Goal: Information Seeking & Learning: Compare options

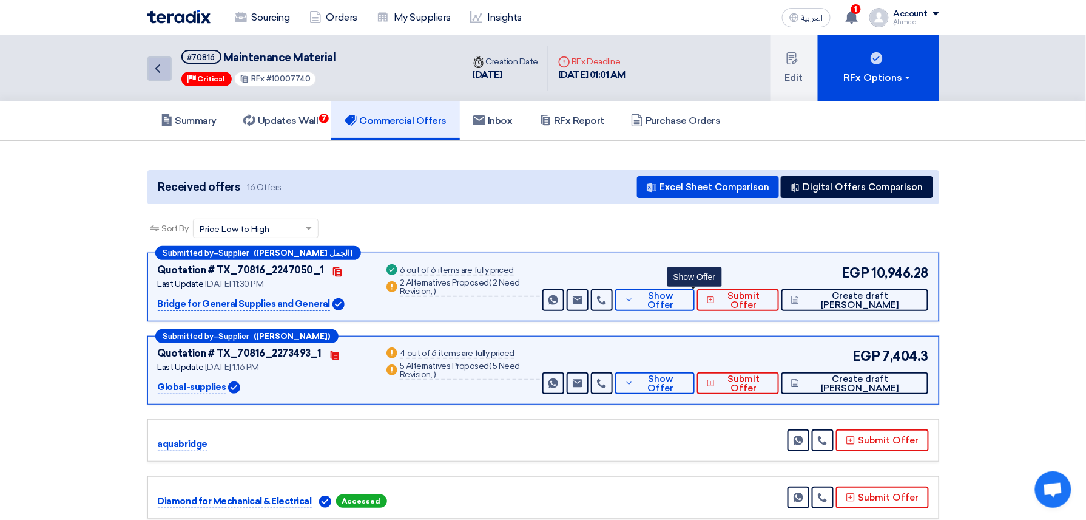
click at [154, 71] on icon "Back" at bounding box center [158, 68] width 15 height 15
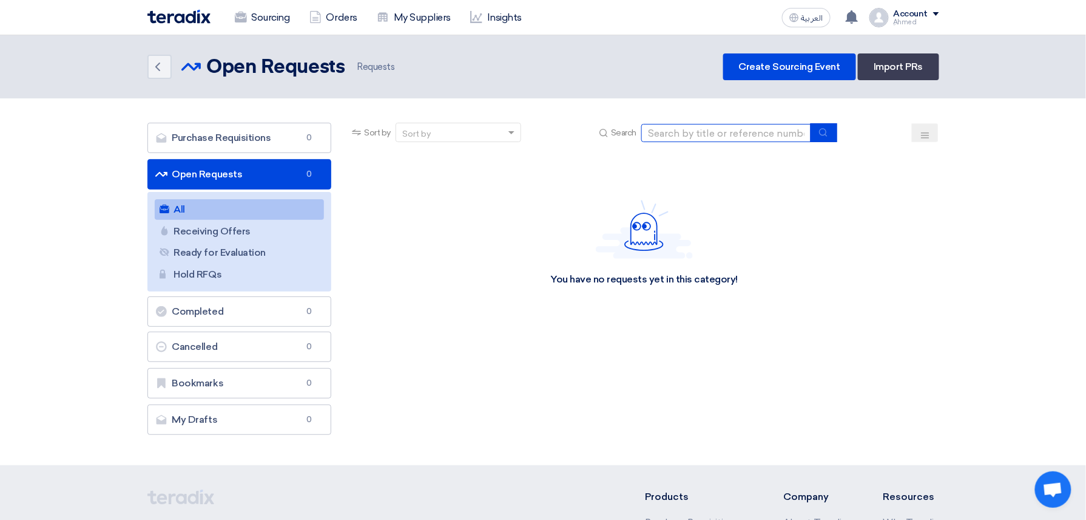
click at [693, 139] on input at bounding box center [726, 133] width 170 height 18
paste input "10007651"
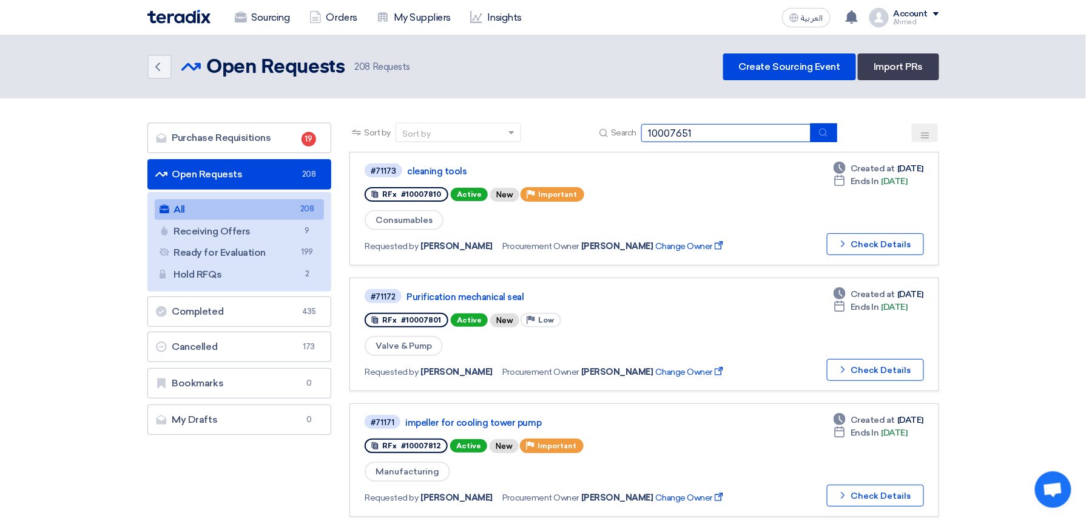
type input "10007651"
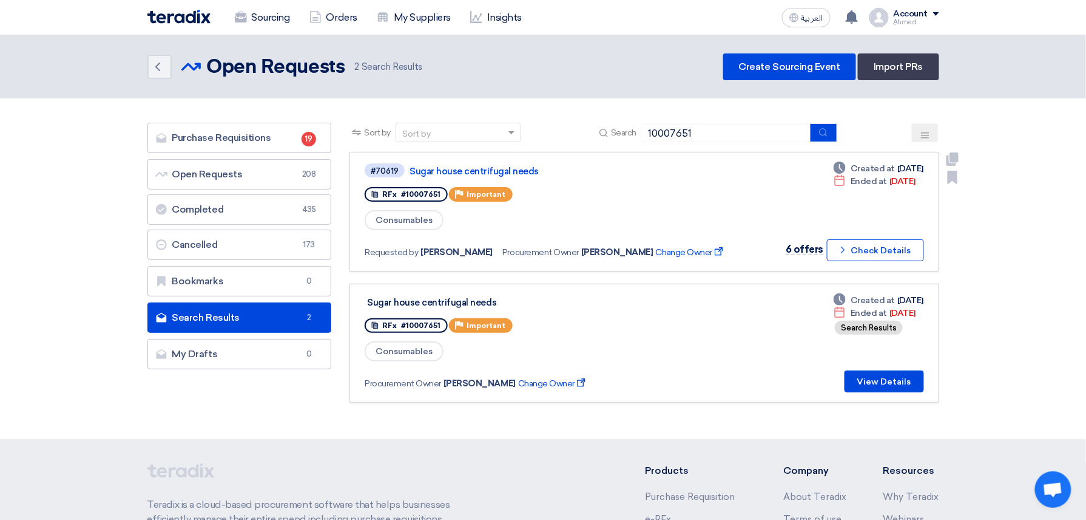
click at [510, 163] on div "#70619 Sugar house centrifugal needs" at bounding box center [551, 170] width 373 height 16
click at [481, 168] on link "Sugar house centrifugal needs" at bounding box center [561, 171] width 303 height 11
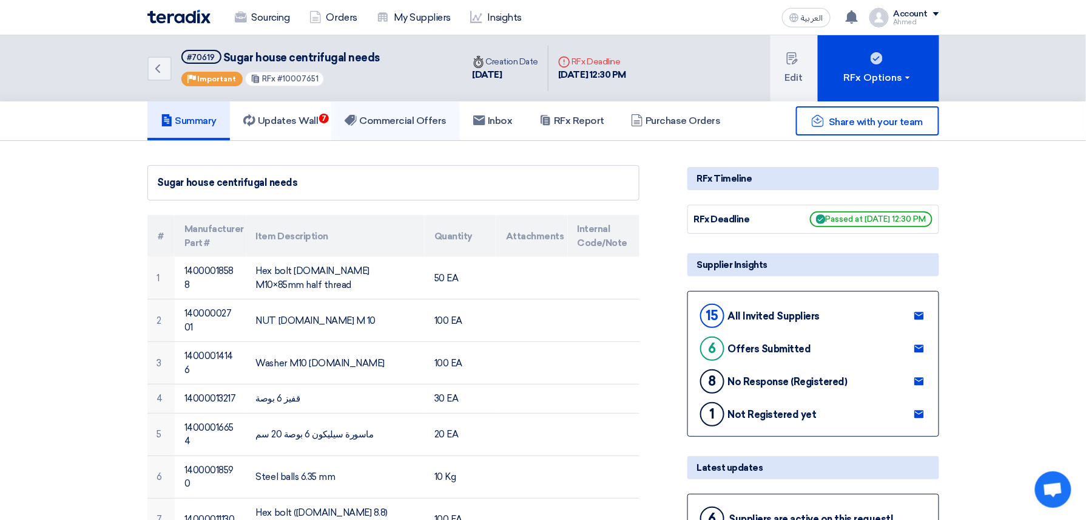
click at [418, 122] on h5 "Commercial Offers" at bounding box center [396, 121] width 102 height 12
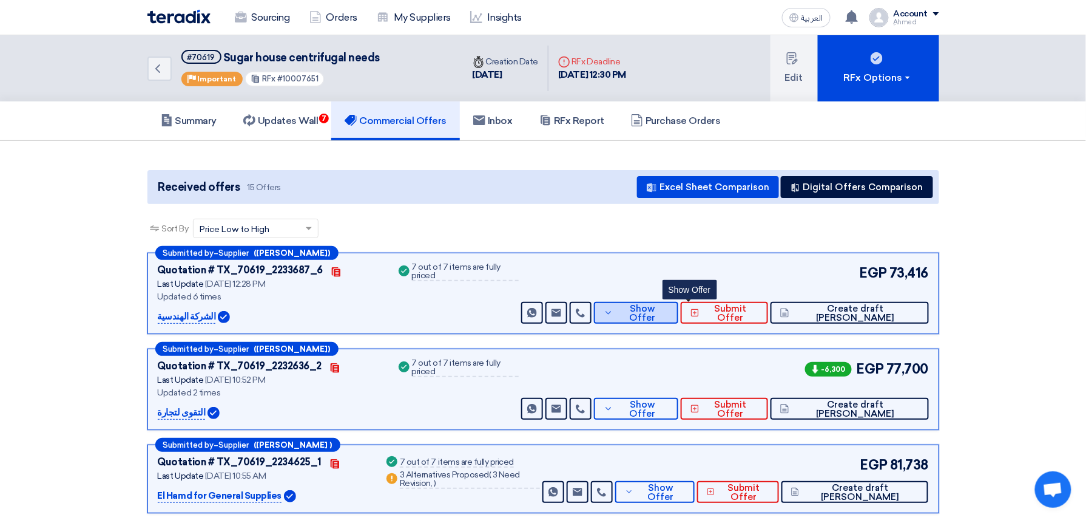
click at [669, 312] on span "Show Offer" at bounding box center [643, 313] width 52 height 18
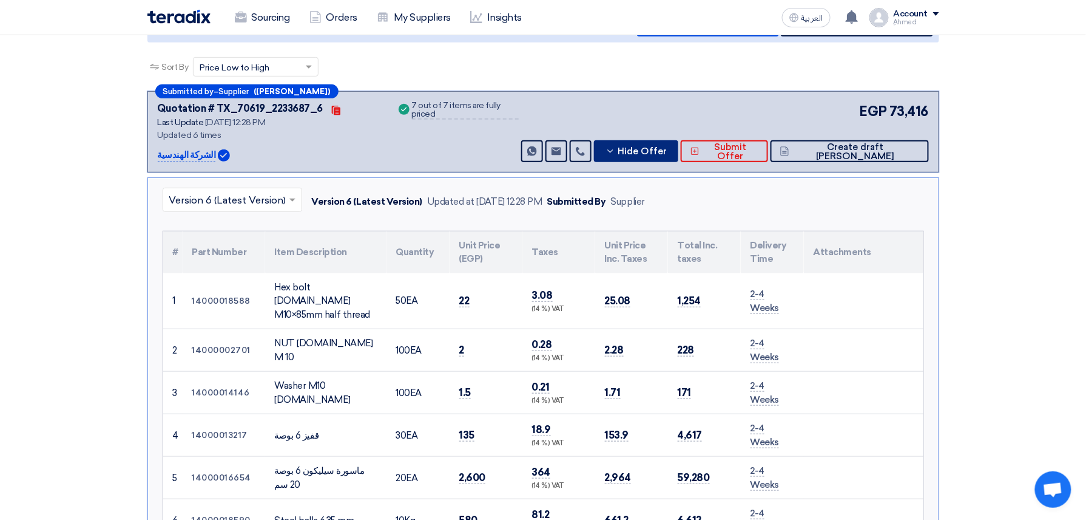
scroll to position [243, 0]
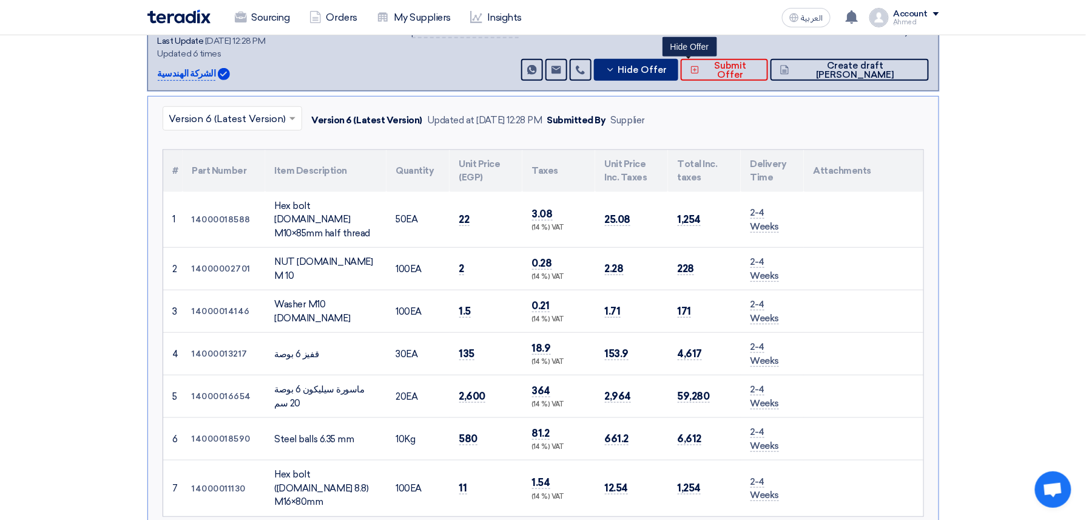
click at [668, 73] on span "Hide Offer" at bounding box center [642, 70] width 49 height 9
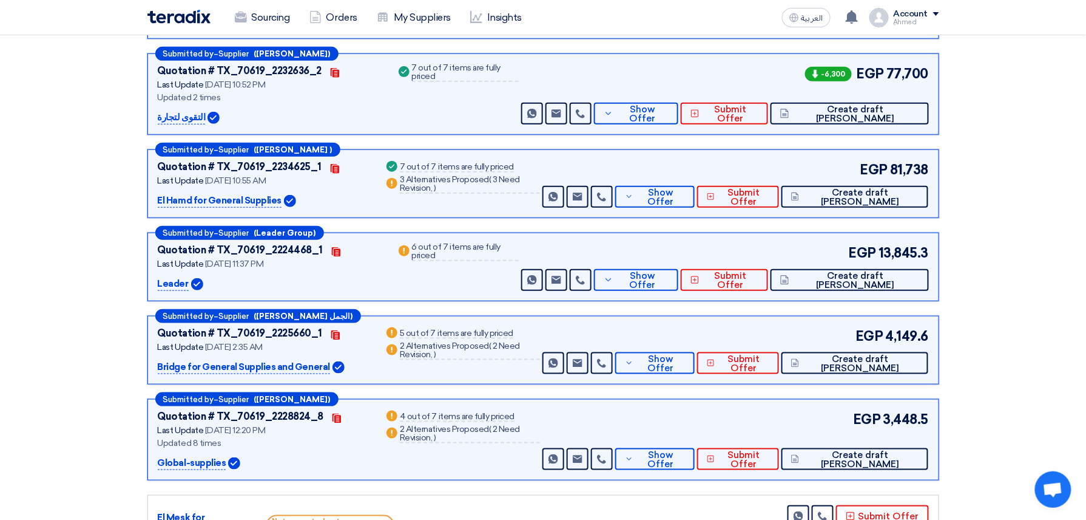
scroll to position [323, 0]
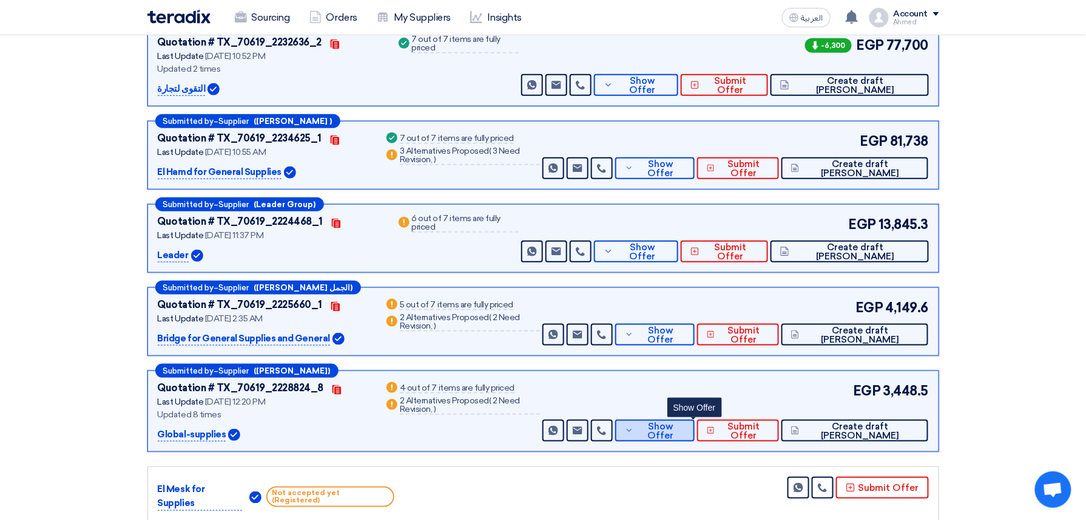
click at [685, 430] on span "Show Offer" at bounding box center [661, 431] width 48 height 18
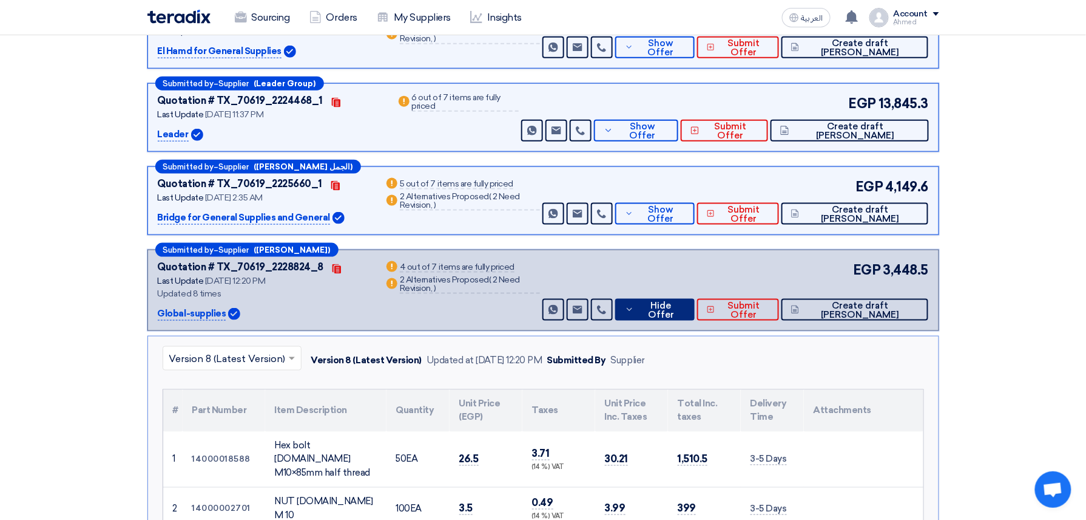
scroll to position [404, 0]
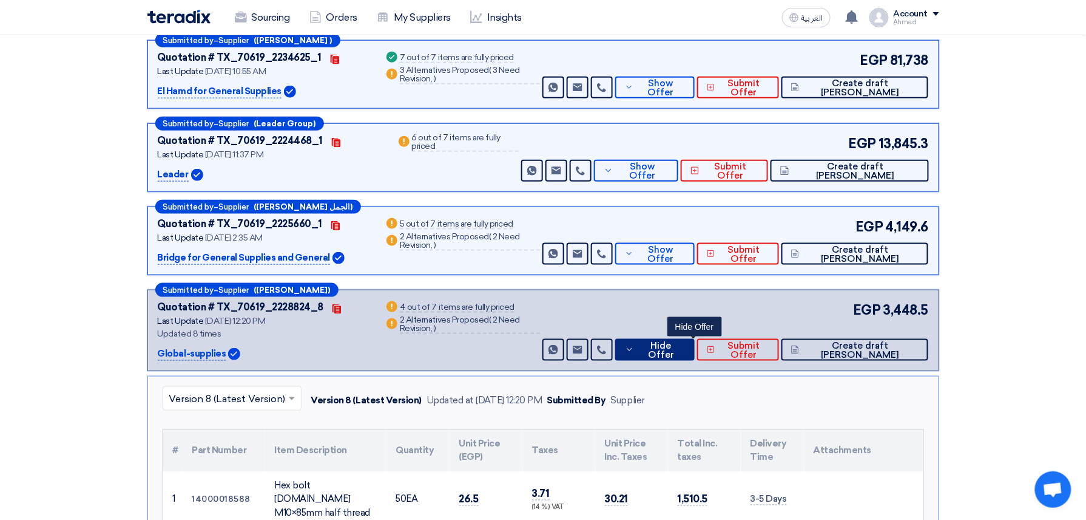
click at [685, 348] on span "Hide Offer" at bounding box center [660, 350] width 47 height 18
